Goal: Transaction & Acquisition: Download file/media

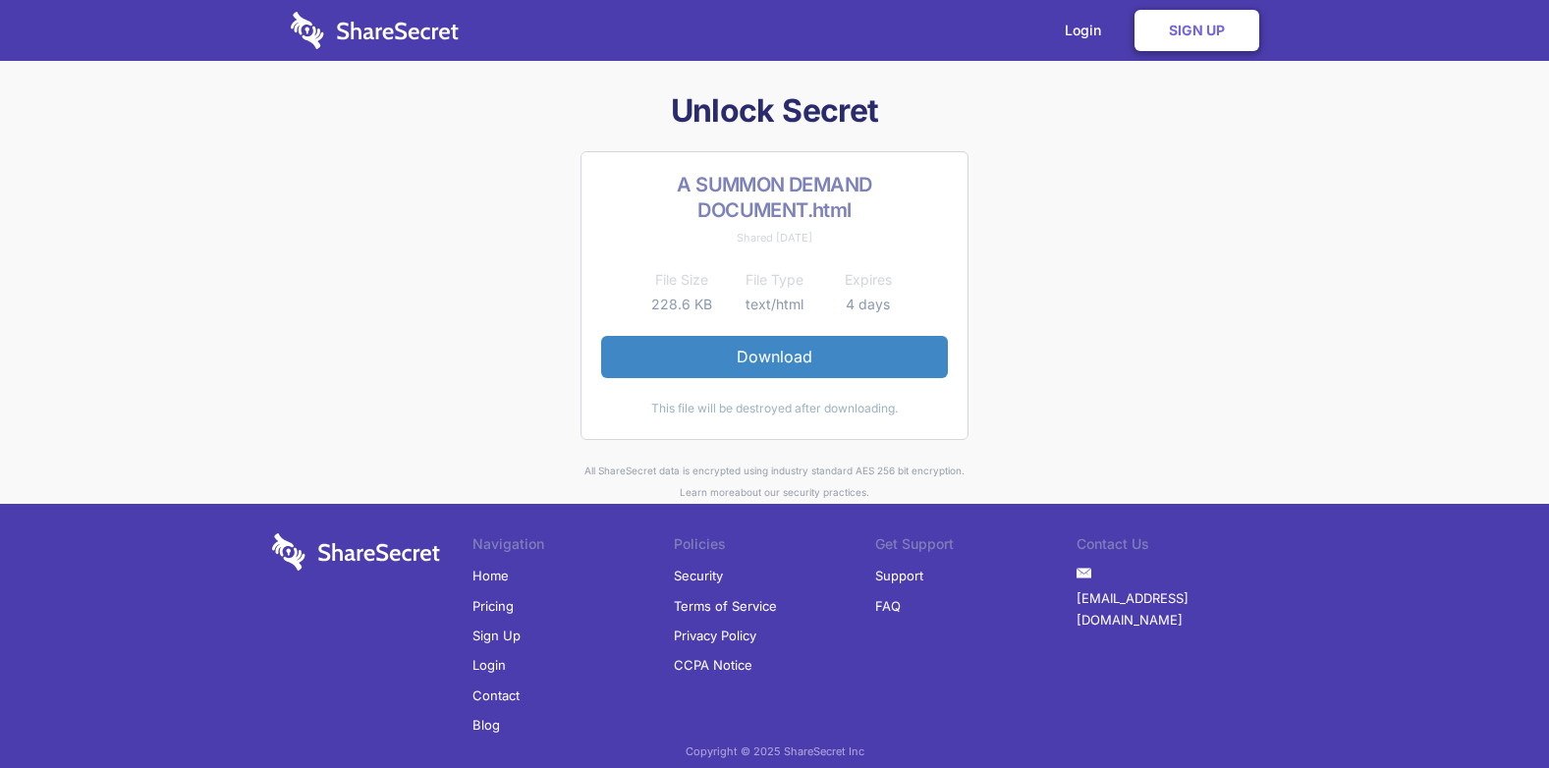
click at [776, 109] on h1 "Unlock Secret" at bounding box center [775, 110] width 1022 height 41
click at [808, 365] on link "Download" at bounding box center [774, 356] width 347 height 41
click at [1311, 201] on div "Unlock Secret A SUMMON DEMAND DOCUMENT.html Shared [DATE] File Size File Type E…" at bounding box center [774, 440] width 1549 height 701
click at [802, 365] on link "Download" at bounding box center [774, 356] width 347 height 41
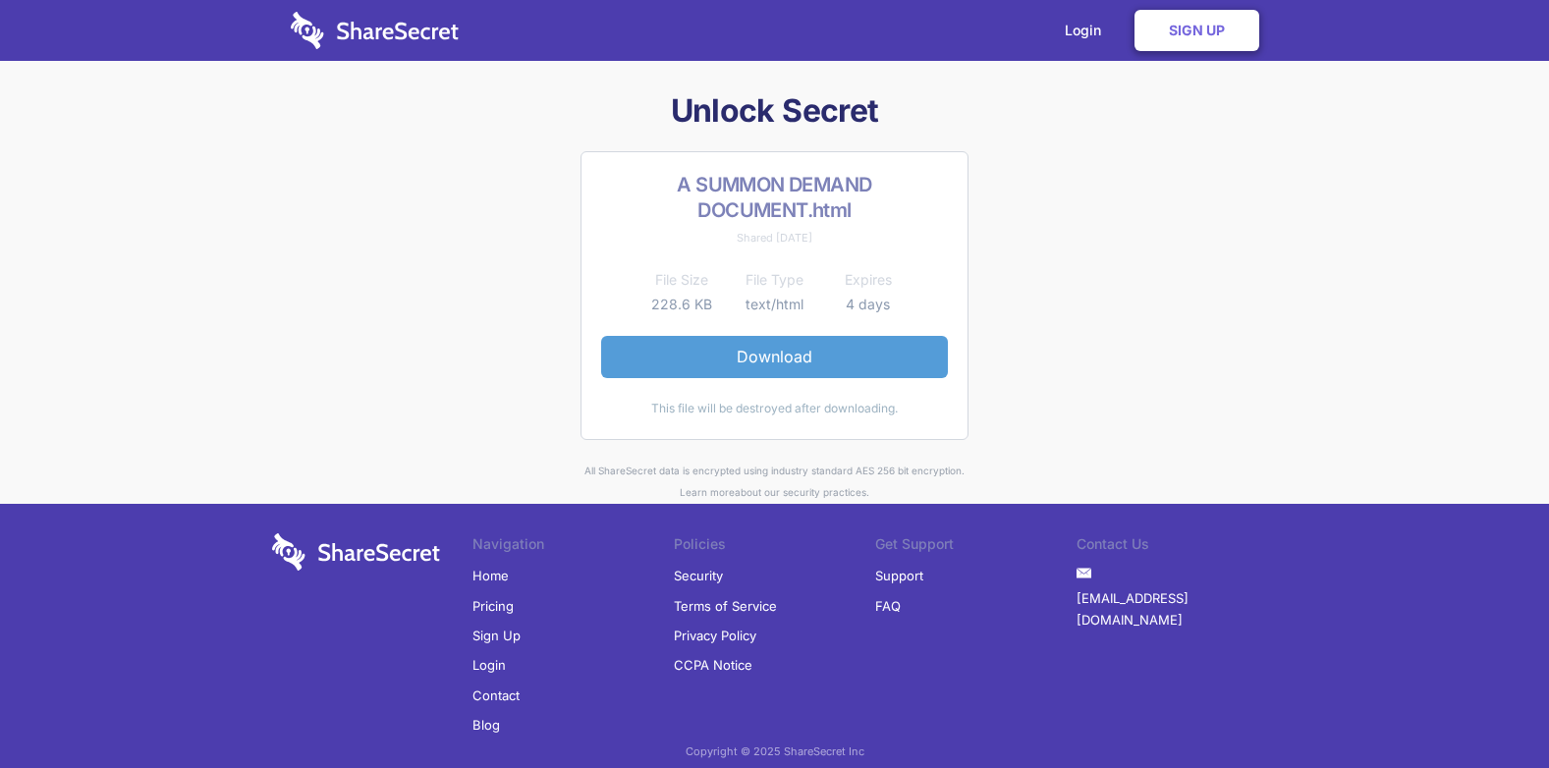
click at [778, 372] on link "Download" at bounding box center [774, 356] width 347 height 41
click at [804, 360] on link "Download" at bounding box center [774, 356] width 347 height 41
click at [765, 362] on link "Download" at bounding box center [774, 356] width 347 height 41
drag, startPoint x: 0, startPoint y: 0, endPoint x: 780, endPoint y: 359, distance: 858.4
click at [780, 359] on link "Download" at bounding box center [774, 356] width 347 height 41
